Goal: Task Accomplishment & Management: Use online tool/utility

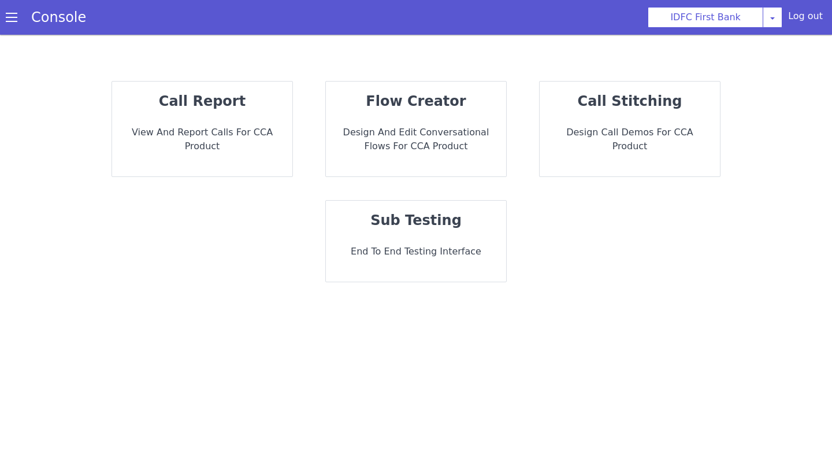
click at [392, 133] on p "Design and Edit Conversational flows for CCA Product" at bounding box center [416, 139] width 162 height 28
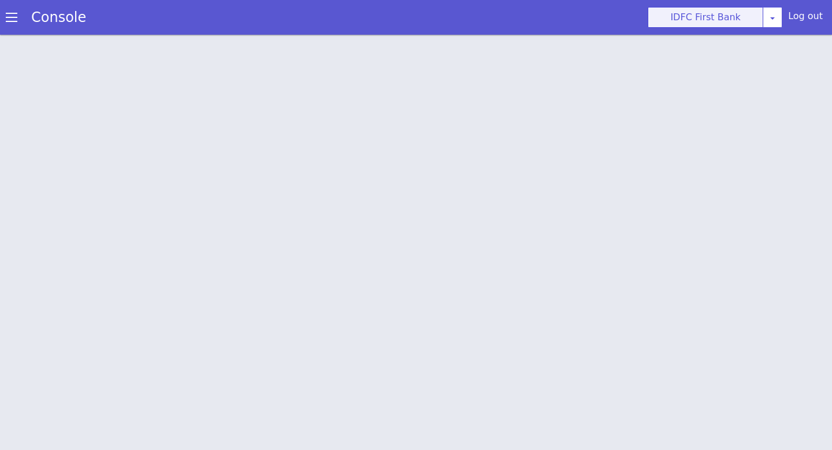
scroll to position [3, 0]
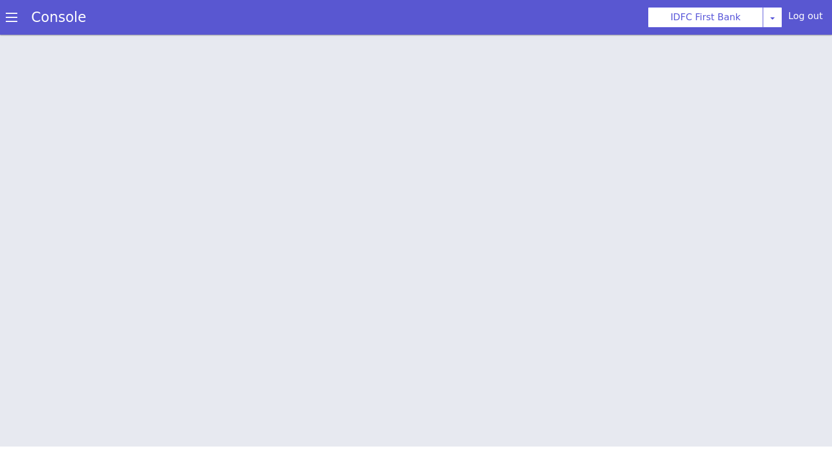
click at [6, 27] on div "Console" at bounding box center [53, 17] width 106 height 32
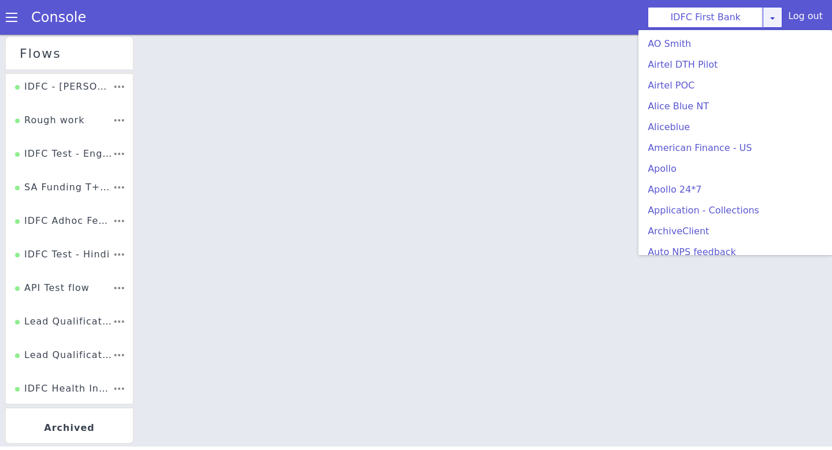
click at [782, 21] on div "IDFC First Bank AO Smith Airtel DTH Pilot Airtel POC Alice Blue NT Aliceblue Am…" at bounding box center [715, 17] width 135 height 21
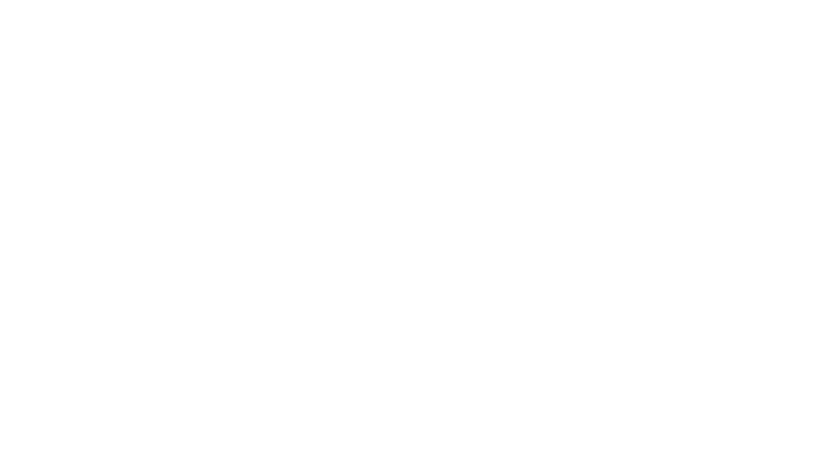
scroll to position [191, 0]
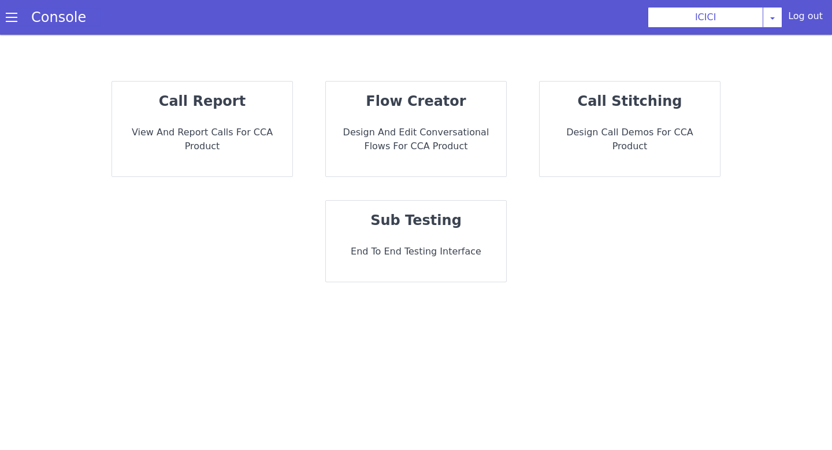
click at [20, 18] on link "Console" at bounding box center [58, 17] width 83 height 16
click at [373, 142] on p "Design and Edit Conversational flows for CCA Product" at bounding box center [416, 139] width 162 height 28
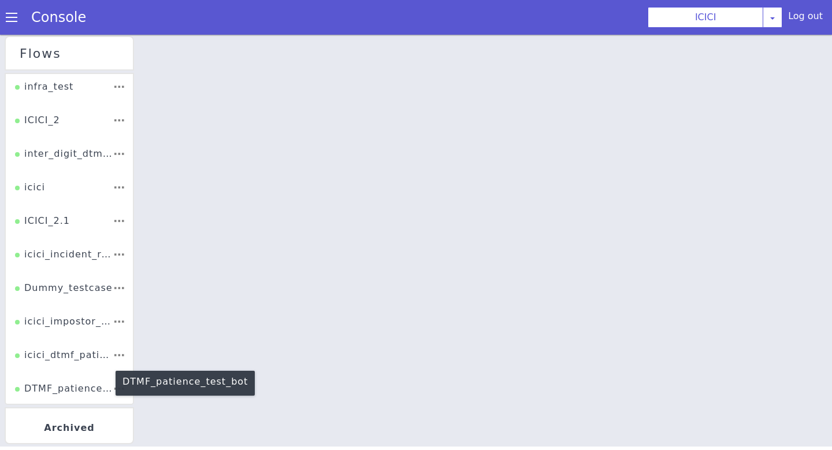
scroll to position [147, 0]
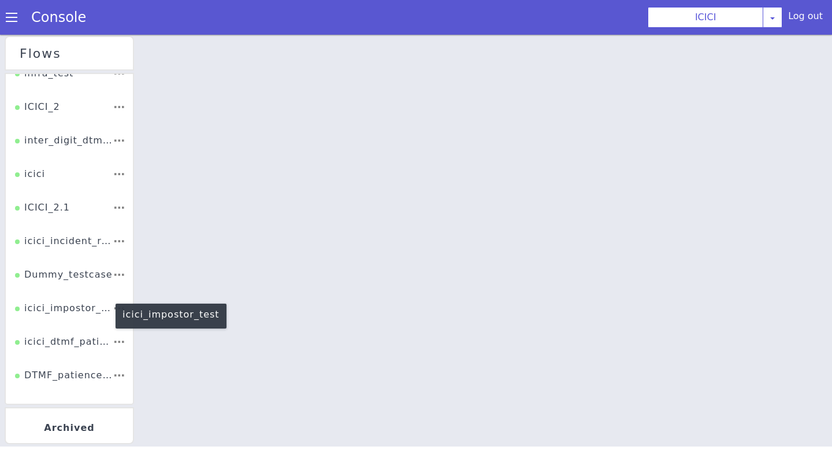
click at [75, 312] on div "icici_impostor_test" at bounding box center [64, 312] width 98 height 22
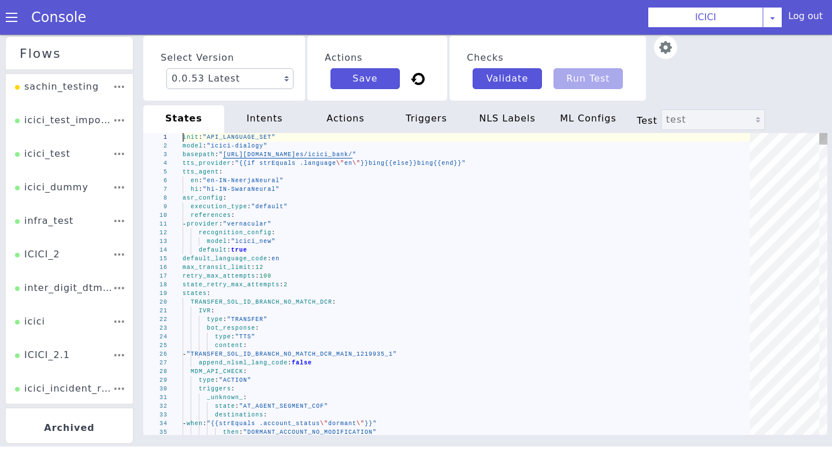
click at [668, 41] on img at bounding box center [665, 47] width 23 height 23
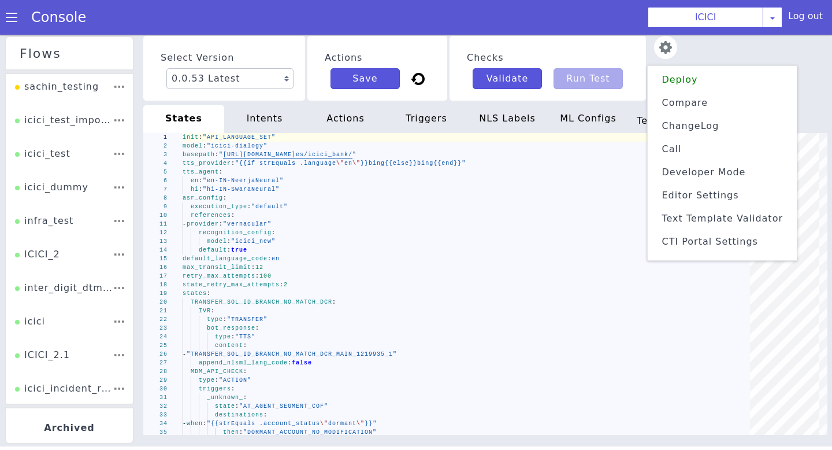
click at [719, 216] on span "Text Template Validator" at bounding box center [722, 218] width 121 height 11
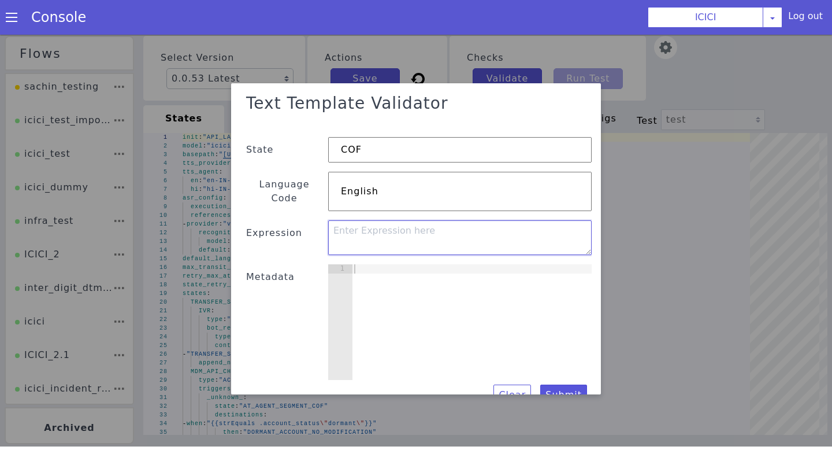
click at [378, 231] on textarea at bounding box center [460, 239] width 264 height 35
paste textarea "if statusName in [ "Application Login", "Sanction", "Property Assessment", "Dis…"
type textarea "if statusName in [ "Application Login", "Sanction", "Property Assessment", "Dis…"
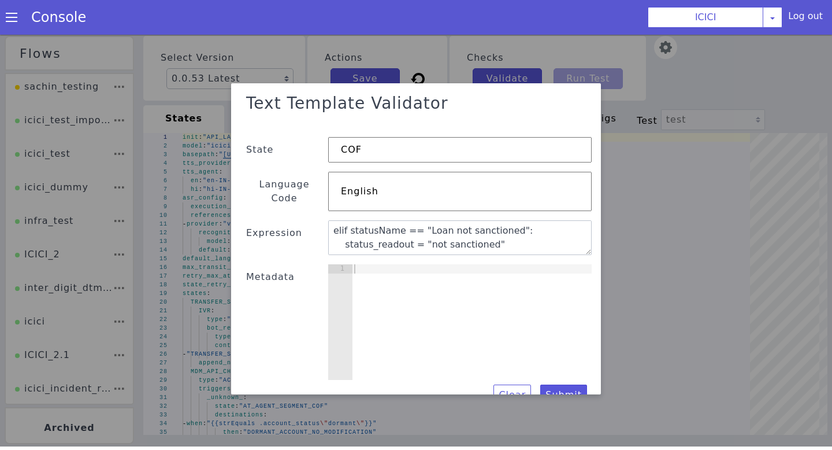
click at [373, 285] on div at bounding box center [472, 333] width 240 height 134
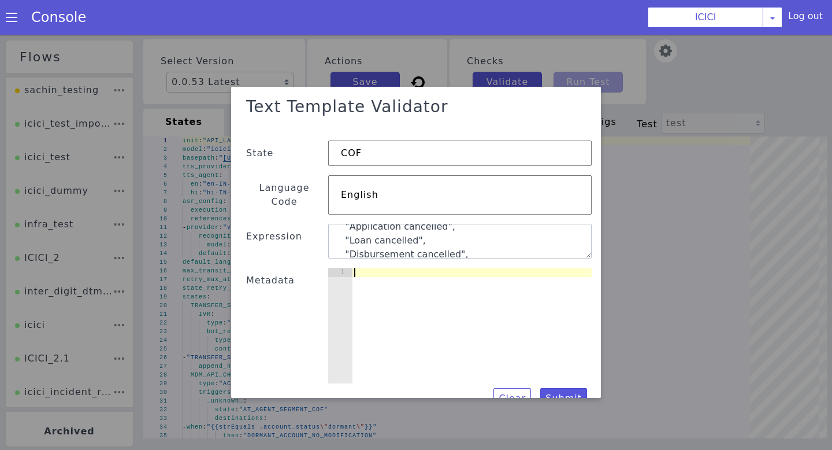
scroll to position [281, 0]
type textarea "{"
type textarea "{}"
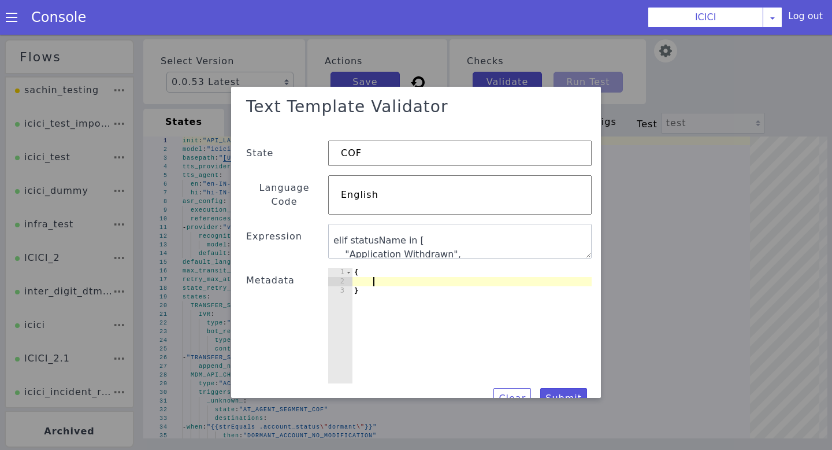
scroll to position [157, 0]
drag, startPoint x: 350, startPoint y: 231, endPoint x: 398, endPoint y: 229, distance: 48.6
click at [398, 229] on textarea "if statusName in [ "Application Login", "Sanction", "Property Assessment", "Dis…" at bounding box center [460, 243] width 264 height 35
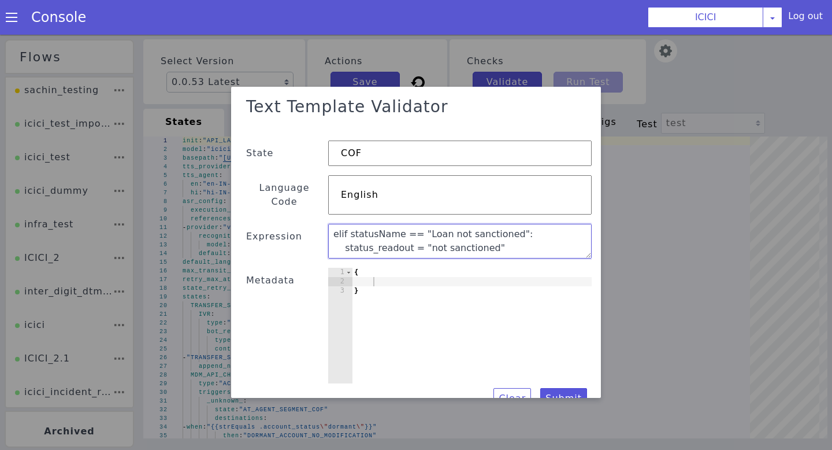
drag, startPoint x: 333, startPoint y: 218, endPoint x: 454, endPoint y: 366, distance: 190.5
click at [454, 366] on div "Text Template Validator State COF Language Code English Expression if statusNam…" at bounding box center [415, 253] width 351 height 318
paste textarea "statusName"
type textarea "if statusName in [ "Application Login", "Sanction", "Property Assessment", "Dis…"
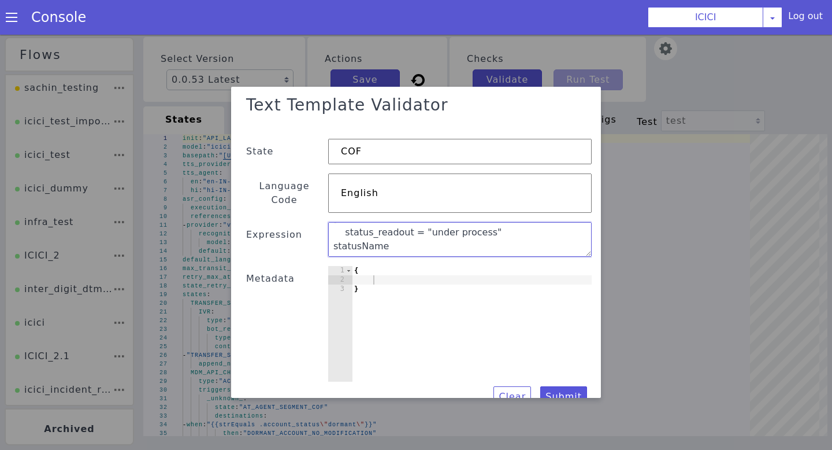
scroll to position [0, 0]
drag, startPoint x: 410, startPoint y: 238, endPoint x: 283, endPoint y: 157, distance: 150.5
click at [283, 157] on div "Text Template Validator State COF Language Code English Expression if statusNam…" at bounding box center [415, 249] width 351 height 318
paste textarea "if statusName in [ "Application Login", "Sanction", "Property Assessment", "Dis…"
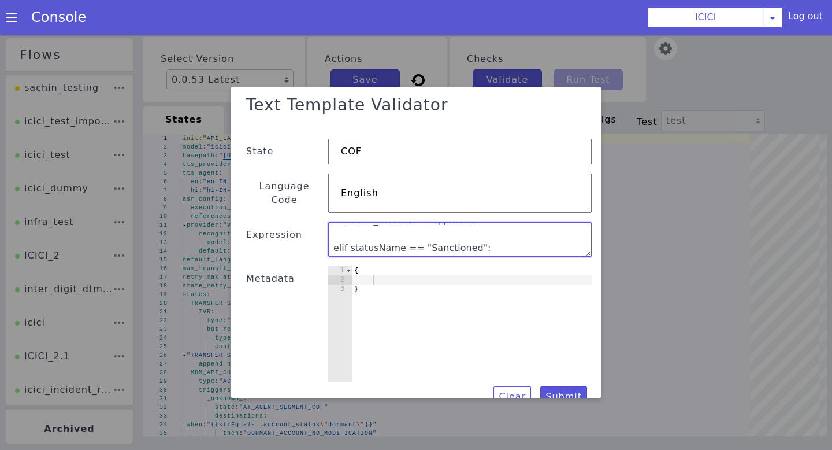
drag, startPoint x: 349, startPoint y: 212, endPoint x: 387, endPoint y: 212, distance: 38.1
click at [387, 222] on textarea "if statusName in [ "Application Login", "Sanction", "Property Assessment", "Dis…" at bounding box center [460, 239] width 264 height 35
click at [375, 233] on textarea "if statusName in [ "Application Login", "Sanction", "Property Assessment", "Dis…" at bounding box center [460, 239] width 264 height 35
drag, startPoint x: 348, startPoint y: 236, endPoint x: 399, endPoint y: 239, distance: 50.9
click at [399, 239] on textarea "if statusName in [ "Application Login", "Sanction", "Property Assessment", "Dis…" at bounding box center [460, 239] width 264 height 35
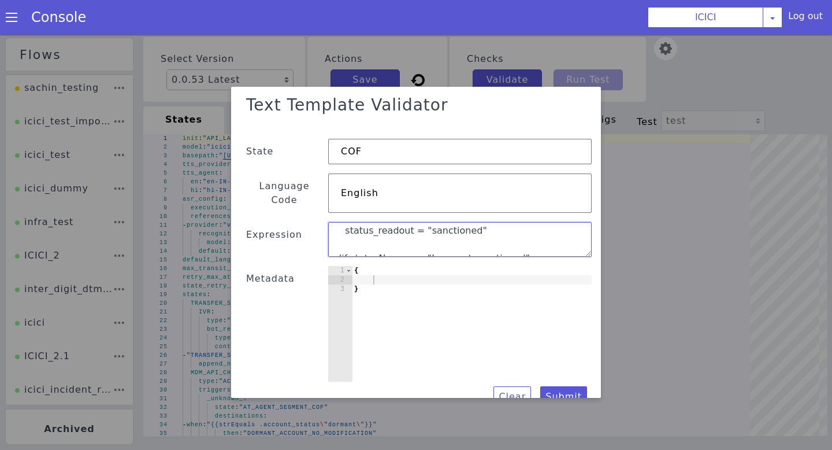
click at [393, 228] on textarea "if statusName in [ "Application Login", "Sanction", "Property Assessment", "Dis…" at bounding box center [460, 239] width 264 height 35
drag, startPoint x: 348, startPoint y: 239, endPoint x: 394, endPoint y: 250, distance: 47.1
click at [395, 251] on div "Text Template Validator State COF Language Code English Expression if statusNam…" at bounding box center [415, 249] width 351 height 318
click at [389, 228] on textarea "if statusName in [ "Application Login", "Sanction", "Property Assessment", "Dis…" at bounding box center [460, 245] width 266 height 73
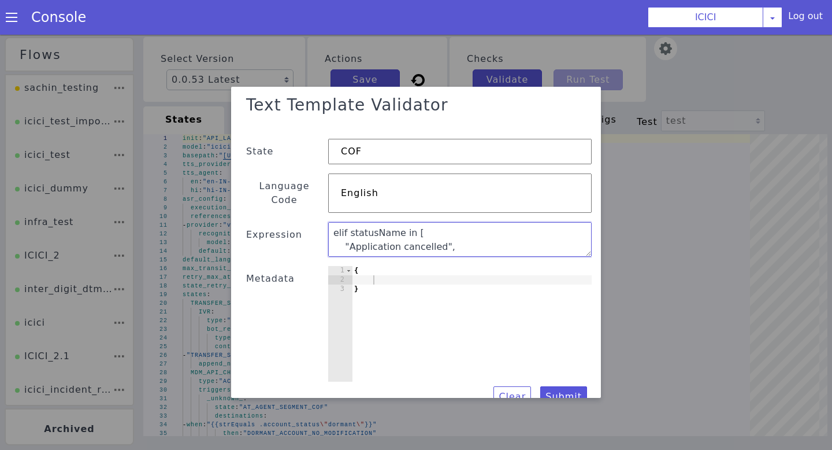
drag, startPoint x: 349, startPoint y: 219, endPoint x: 396, endPoint y: 218, distance: 47.4
click at [396, 222] on textarea "if statusName in [ "Application Login", "Sanction", "Property Assessment", "Dis…" at bounding box center [460, 239] width 264 height 35
type textarea "if statusName in [ "Application Login", "Sanction", "Property Assessment", "Dis…"
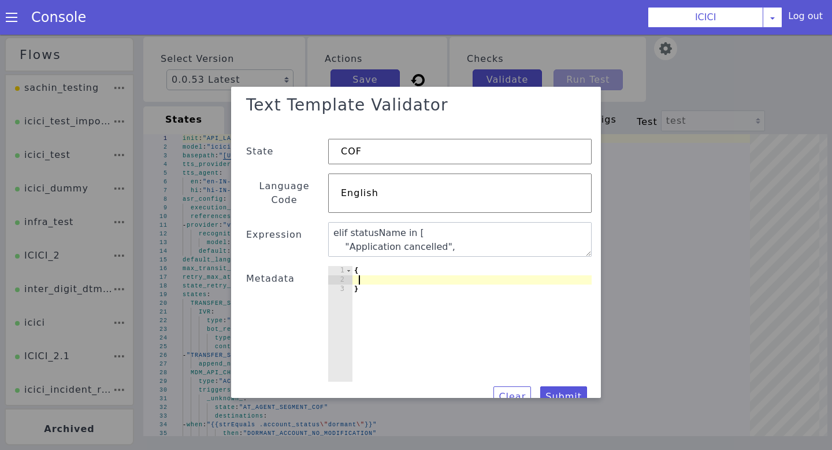
click at [359, 267] on div "{ }" at bounding box center [472, 333] width 240 height 134
paste textarea "statusName"
click at [359, 267] on div "{ statusName }" at bounding box center [472, 333] width 240 height 134
click at [415, 268] on div "{ "statusName }" at bounding box center [472, 333] width 240 height 134
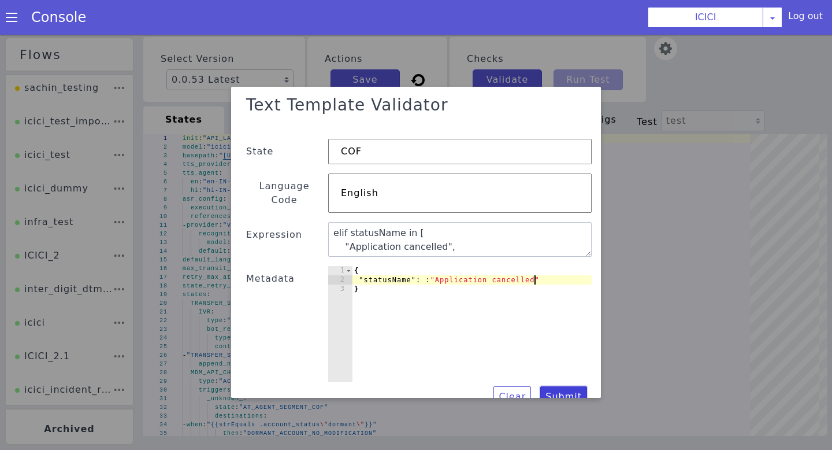
click at [571, 388] on button "Submit" at bounding box center [563, 396] width 47 height 21
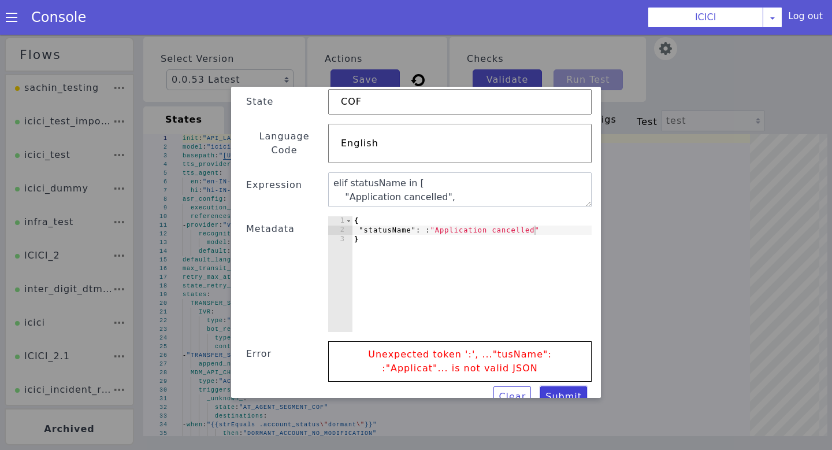
scroll to position [3, 0]
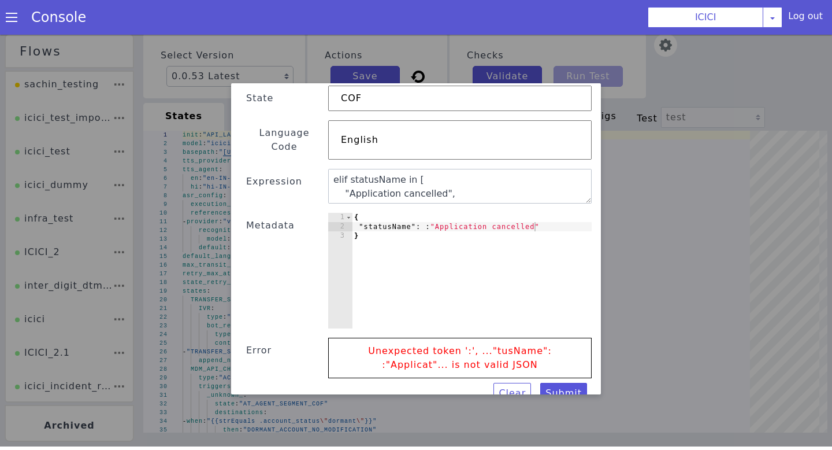
click at [428, 214] on div "{ "statusName" : : "Application cancelled" }" at bounding box center [472, 280] width 240 height 134
type textarea ""statusName":"Application cancelled""
click at [558, 383] on button "Submit" at bounding box center [563, 393] width 47 height 21
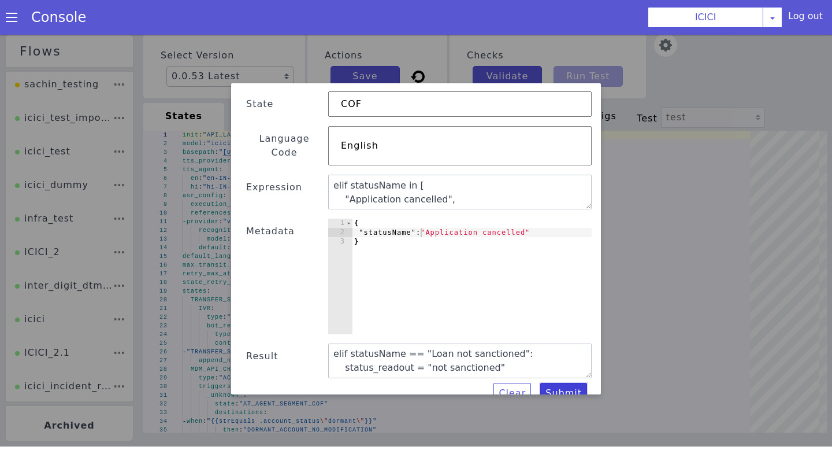
scroll to position [0, 0]
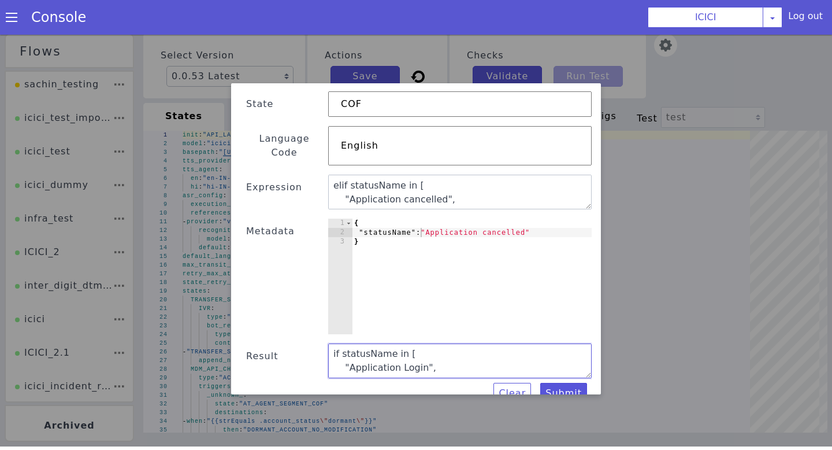
click at [591, 360] on textarea "if statusName in [ "Application Login", "Sanction", "Property Assessment", "Dis…" at bounding box center [460, 360] width 264 height 35
drag, startPoint x: 589, startPoint y: 359, endPoint x: 589, endPoint y: 424, distance: 64.7
click at [589, 424] on div "Text Template Validator State COF Language Code English Expression if statusNam…" at bounding box center [416, 238] width 832 height 415
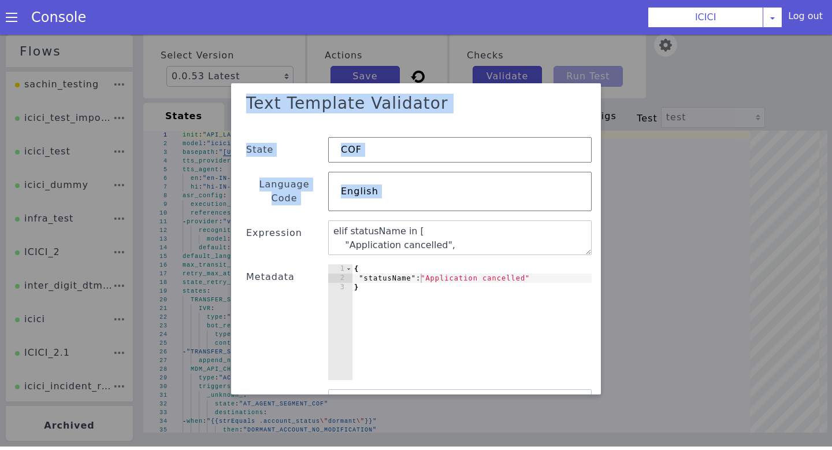
scroll to position [110, 0]
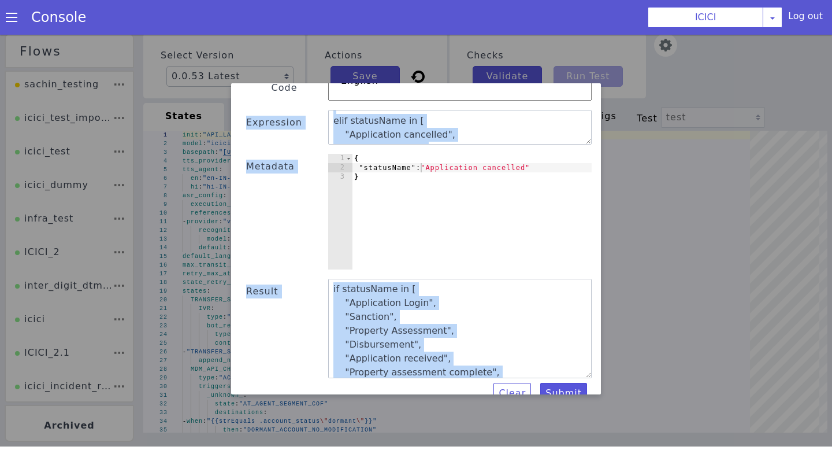
drag, startPoint x: 244, startPoint y: 216, endPoint x: 485, endPoint y: 371, distance: 286.4
click at [485, 371] on div "Text Template Validator State COF Language Code English Expression if statusNam…" at bounding box center [415, 190] width 351 height 426
copy div "Expression if statusName in [ "Application Login", "Sanction", "Property Assess…"
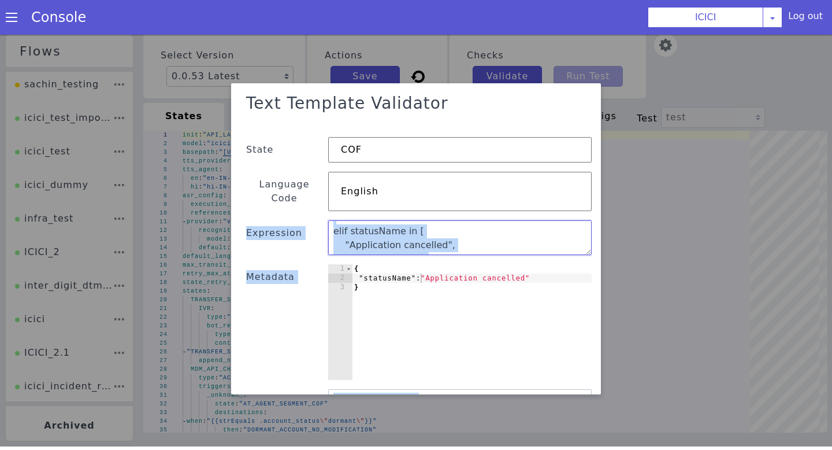
click at [570, 238] on textarea "if statusName in [ "Application Login", "Sanction", "Property Assessment", "Dis…" at bounding box center [460, 237] width 264 height 35
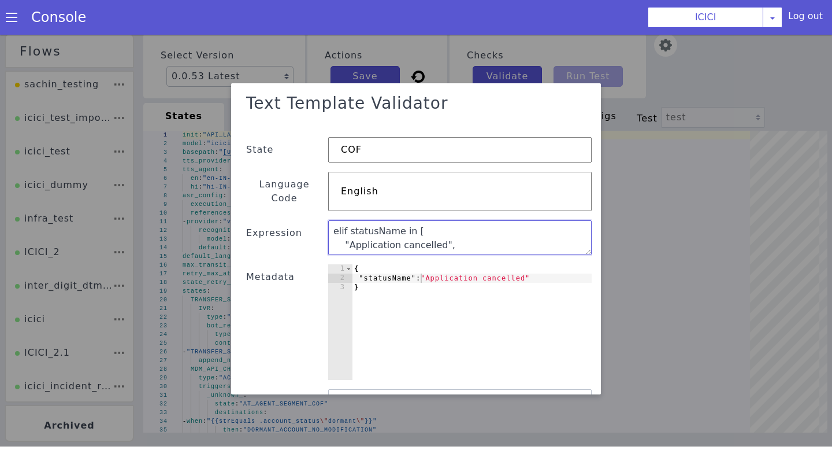
click at [334, 220] on textarea "if statusName in [ "Application Login", "Sanction", "Property Assessment", "Dis…" at bounding box center [460, 237] width 264 height 35
paste textarea "rEquals(statusName,"Application Login") or strEquals(statusName,"Sanction") or …"
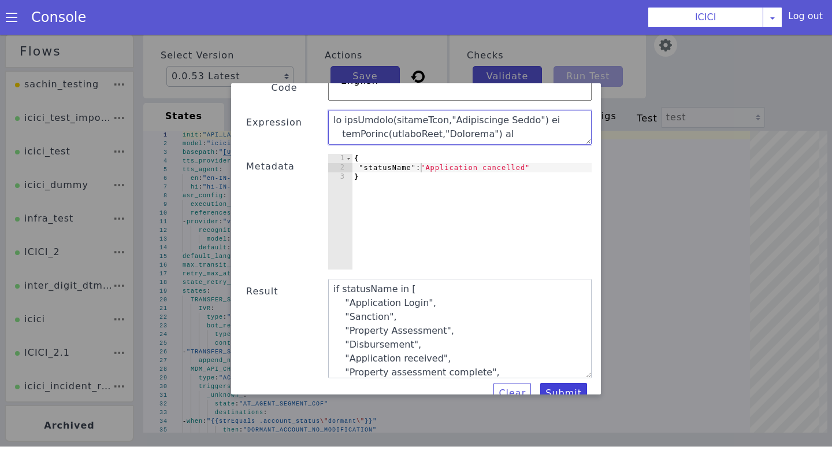
type textarea "if strEquals(statusName,"Application Login") or strEquals(statusName,"Sanction"…"
click at [570, 386] on button "Submit" at bounding box center [563, 393] width 47 height 21
type textarea "if strEquals(statusName,"Application Login") or strEquals(statusName,"Sanction"…"
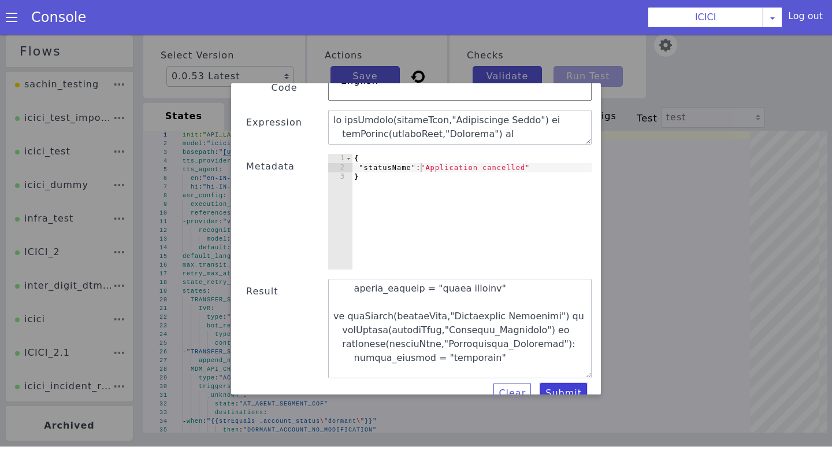
scroll to position [0, 0]
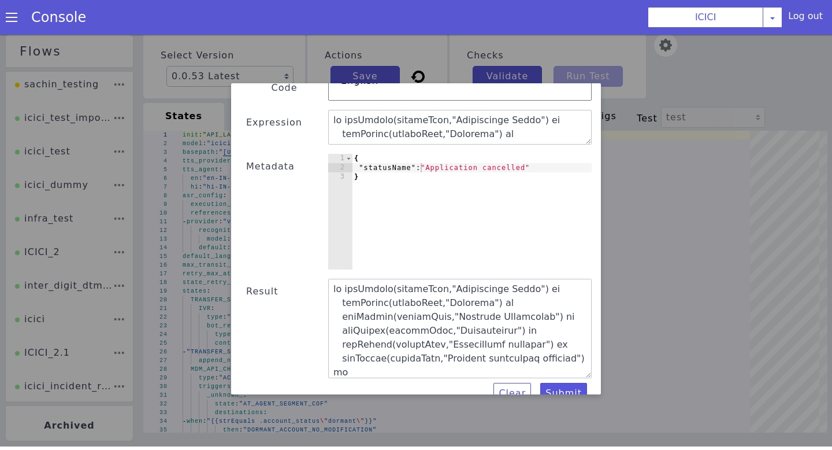
click at [206, 191] on div at bounding box center [415, 239] width 909 height 844
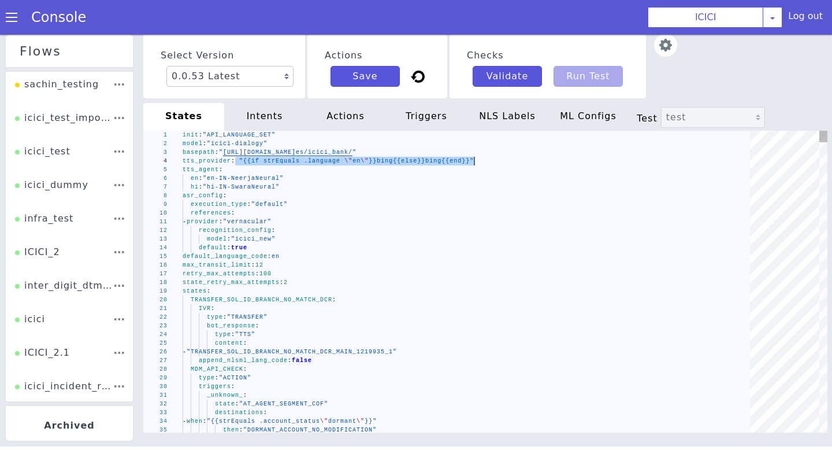
drag, startPoint x: 237, startPoint y: 159, endPoint x: 490, endPoint y: 159, distance: 253.1
click at [659, 44] on img at bounding box center [671, 52] width 24 height 24
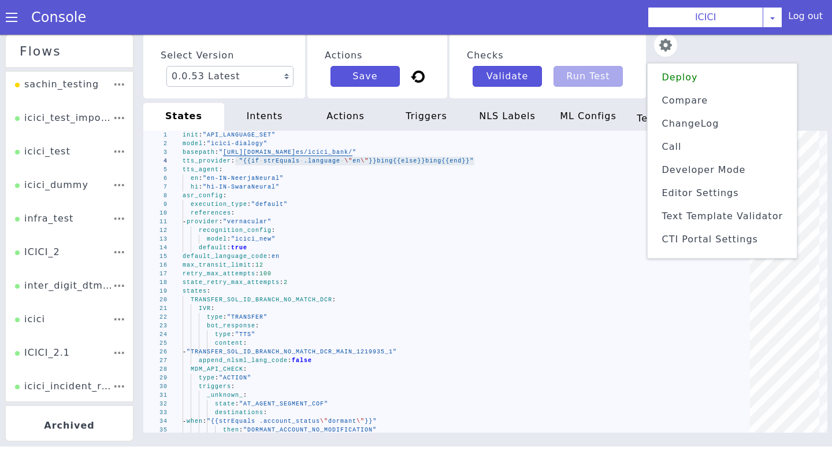
click at [693, 217] on span "Text Template Validator" at bounding box center [722, 215] width 121 height 11
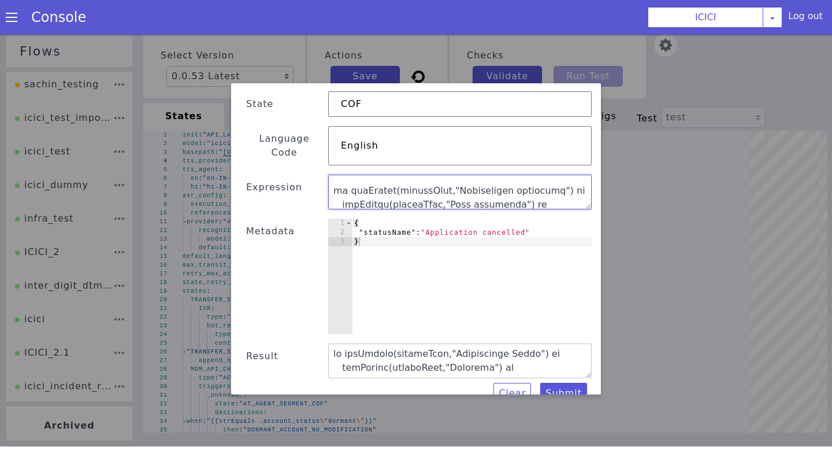
scroll to position [444, 0]
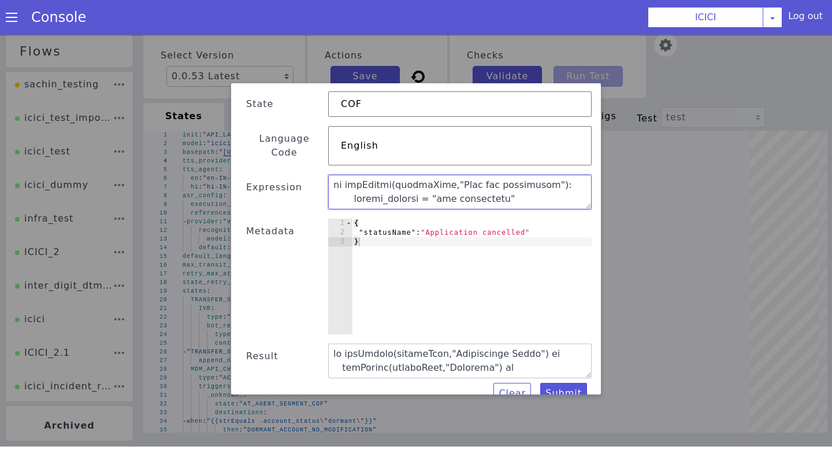
drag, startPoint x: 332, startPoint y: 173, endPoint x: 632, endPoint y: 255, distance: 310.4
click at [632, 255] on div "Text Template Validator State COF Language Code English Expression Metadata 1 2…" at bounding box center [416, 238] width 832 height 415
paste textarea "{{if or (strEquals .statusName "Application Login") (strEquals .statusName "San…"
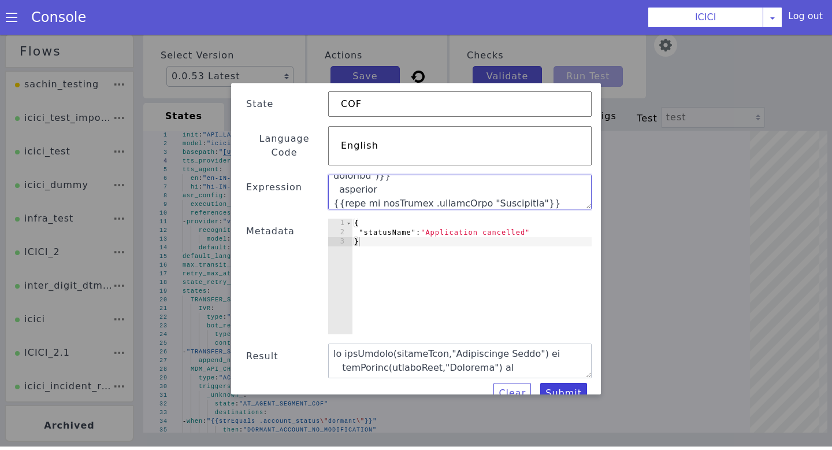
type textarea "{{if or (strEquals .statusName "Application Login") (strEquals .statusName "San…"
click at [571, 383] on button "Submit" at bounding box center [563, 393] width 47 height 21
type textarea "cancelled"
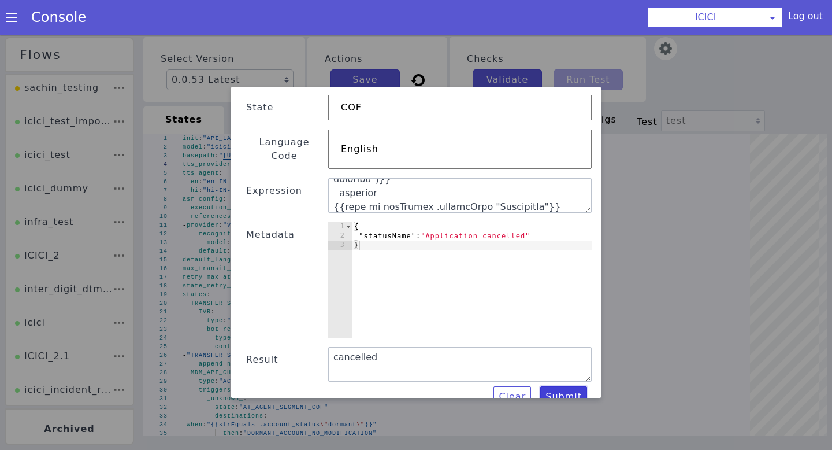
scroll to position [3, 0]
